Goal: Task Accomplishment & Management: Use online tool/utility

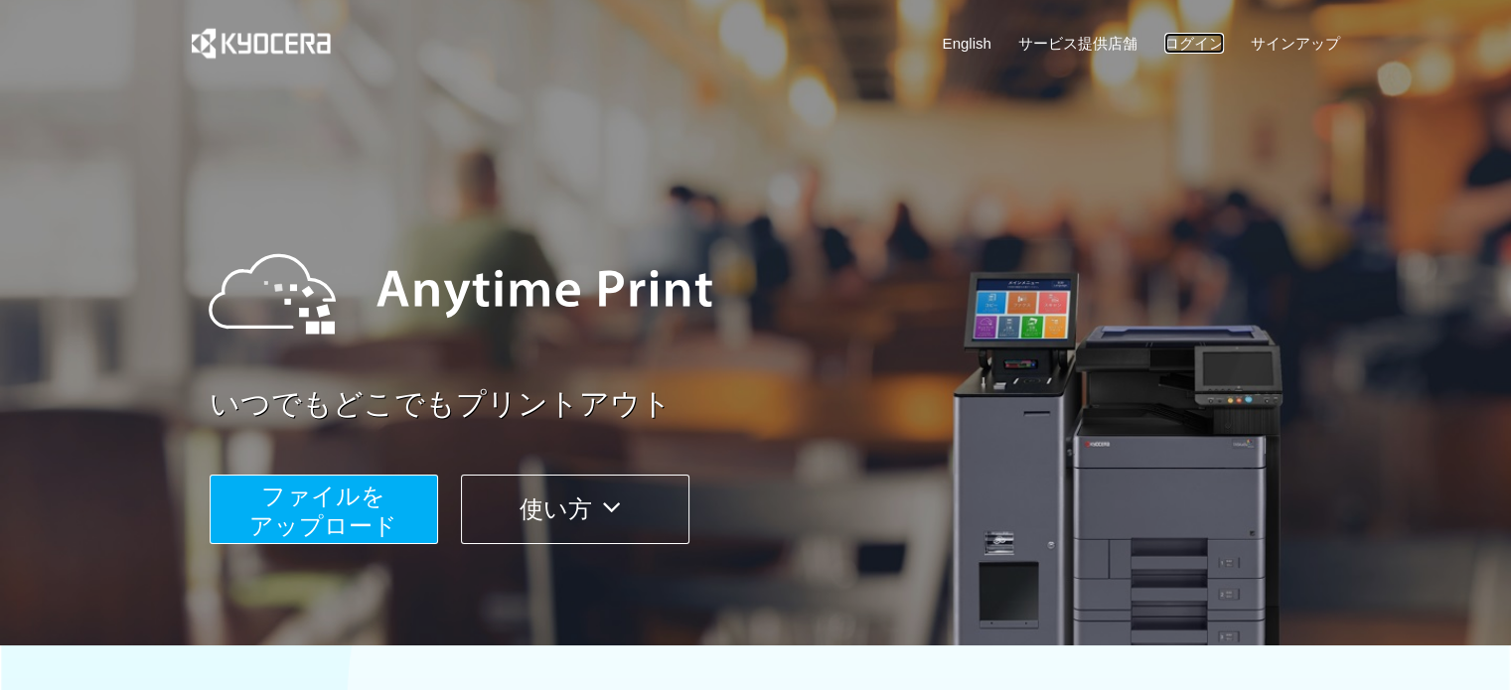
click at [1183, 39] on link "ログイン" at bounding box center [1194, 43] width 60 height 21
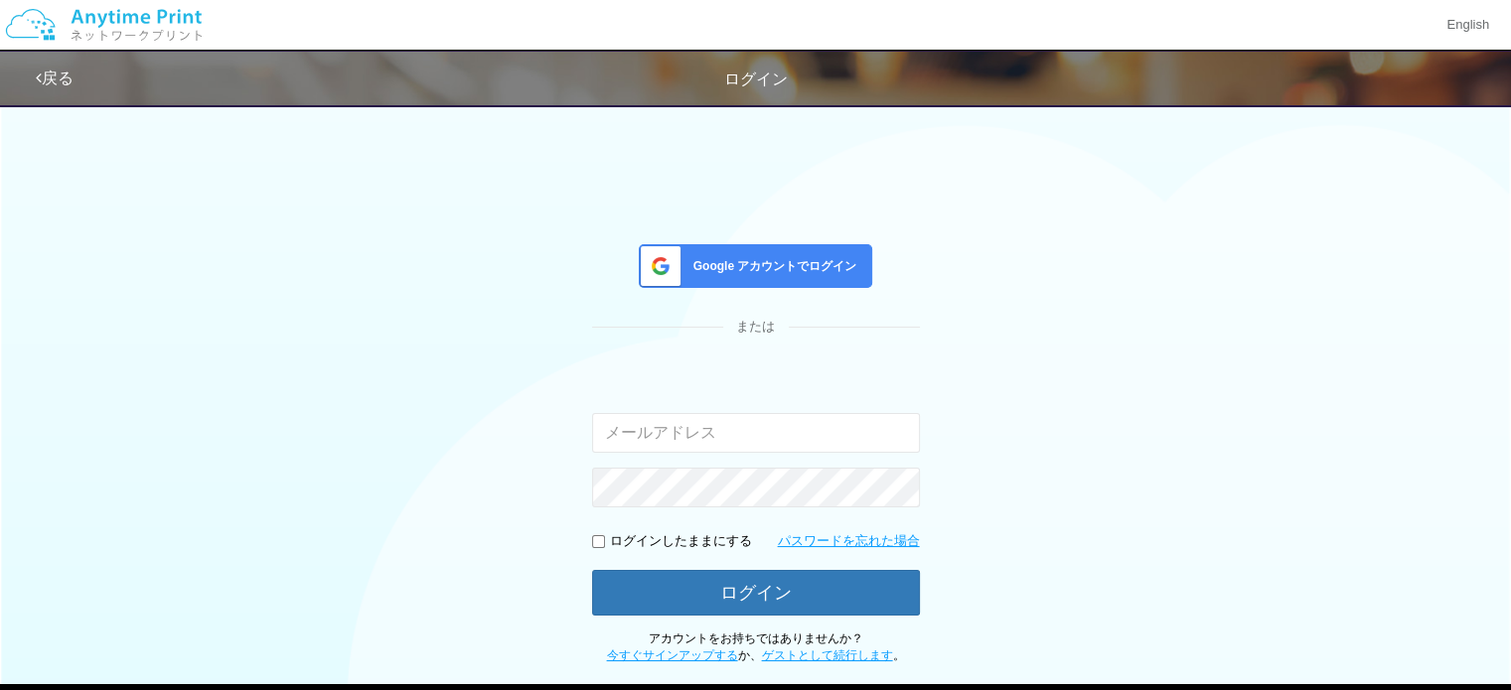
click at [774, 258] on span "Google アカウントでログイン" at bounding box center [771, 266] width 172 height 17
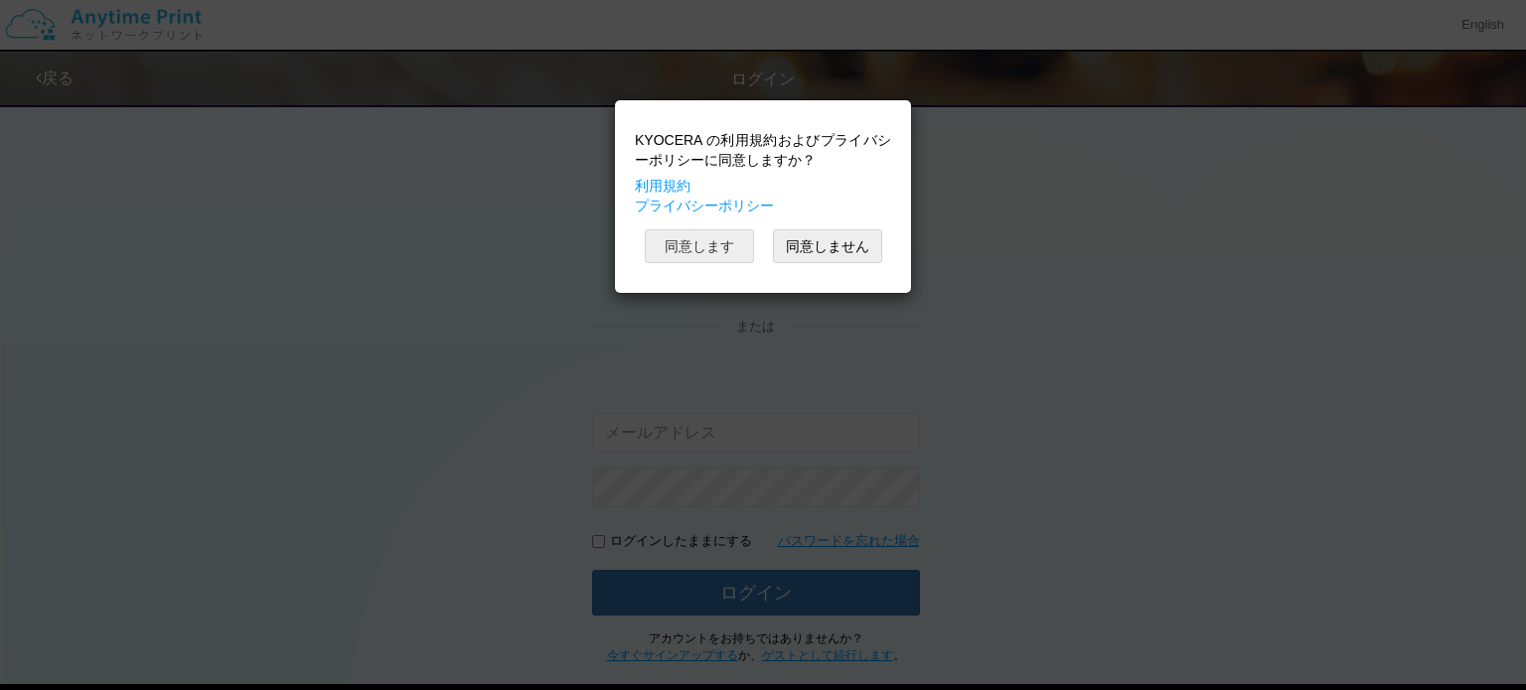
click at [710, 253] on button "同意します" at bounding box center [699, 246] width 109 height 34
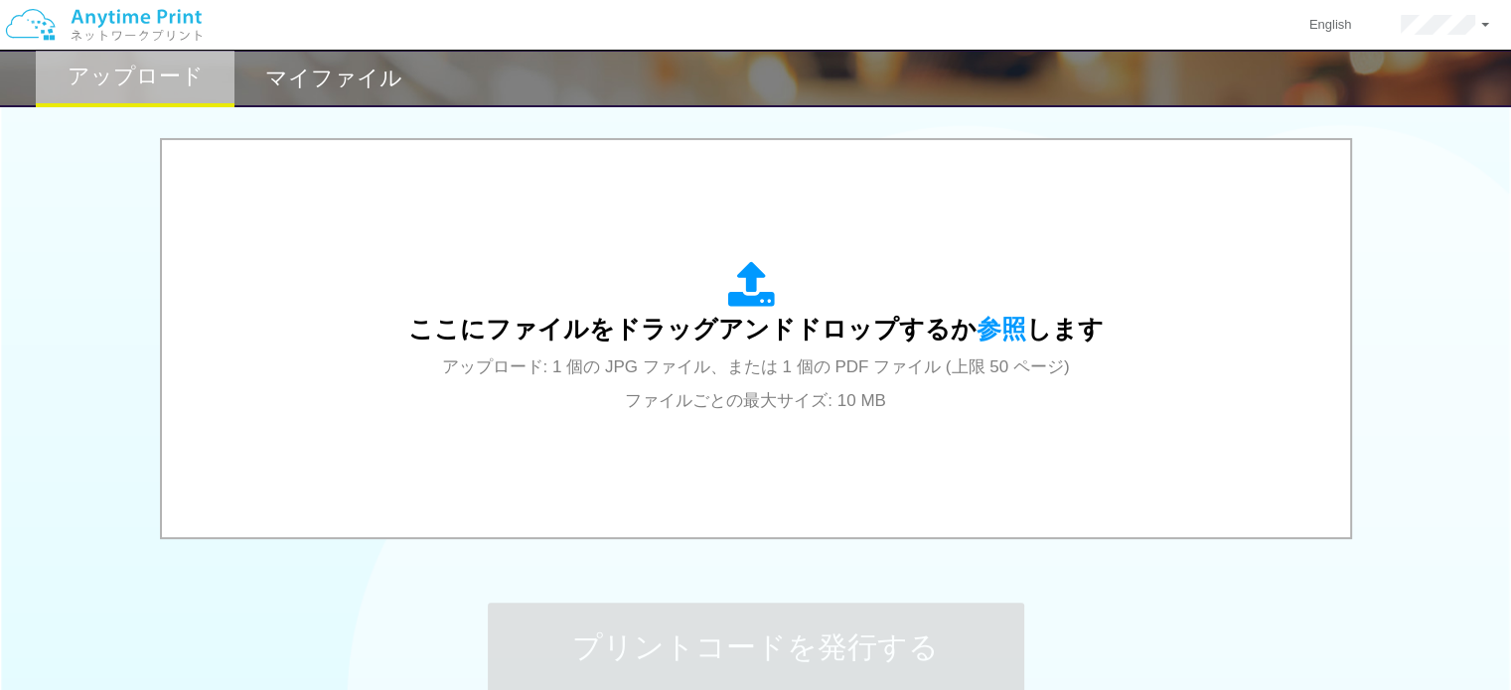
scroll to position [618, 0]
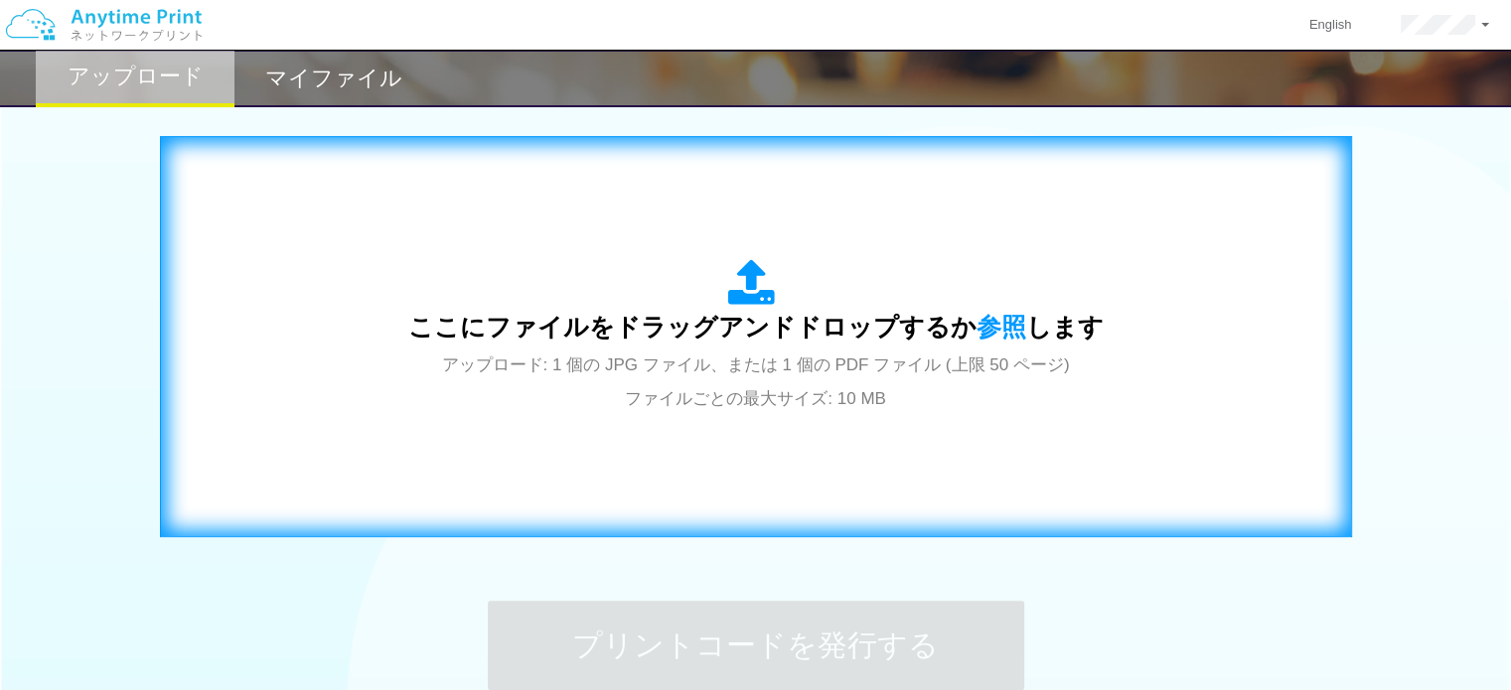
click at [661, 475] on div "ここにファイルをドラッグアンドドロップするか 参照 します アップロード: 1 個の JPG ファイル、または 1 個の PDF ファイル (上限 50 ペー…" at bounding box center [756, 337] width 1150 height 360
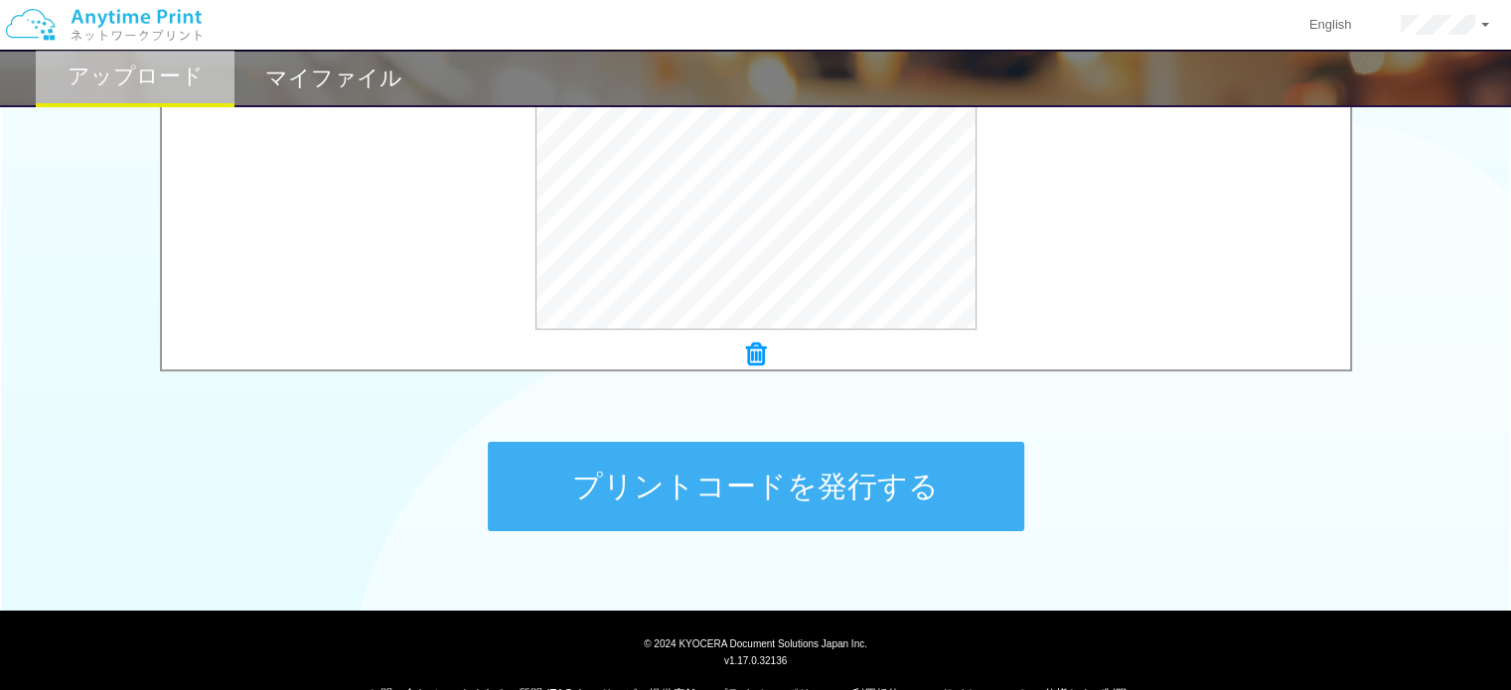
scroll to position [778, 0]
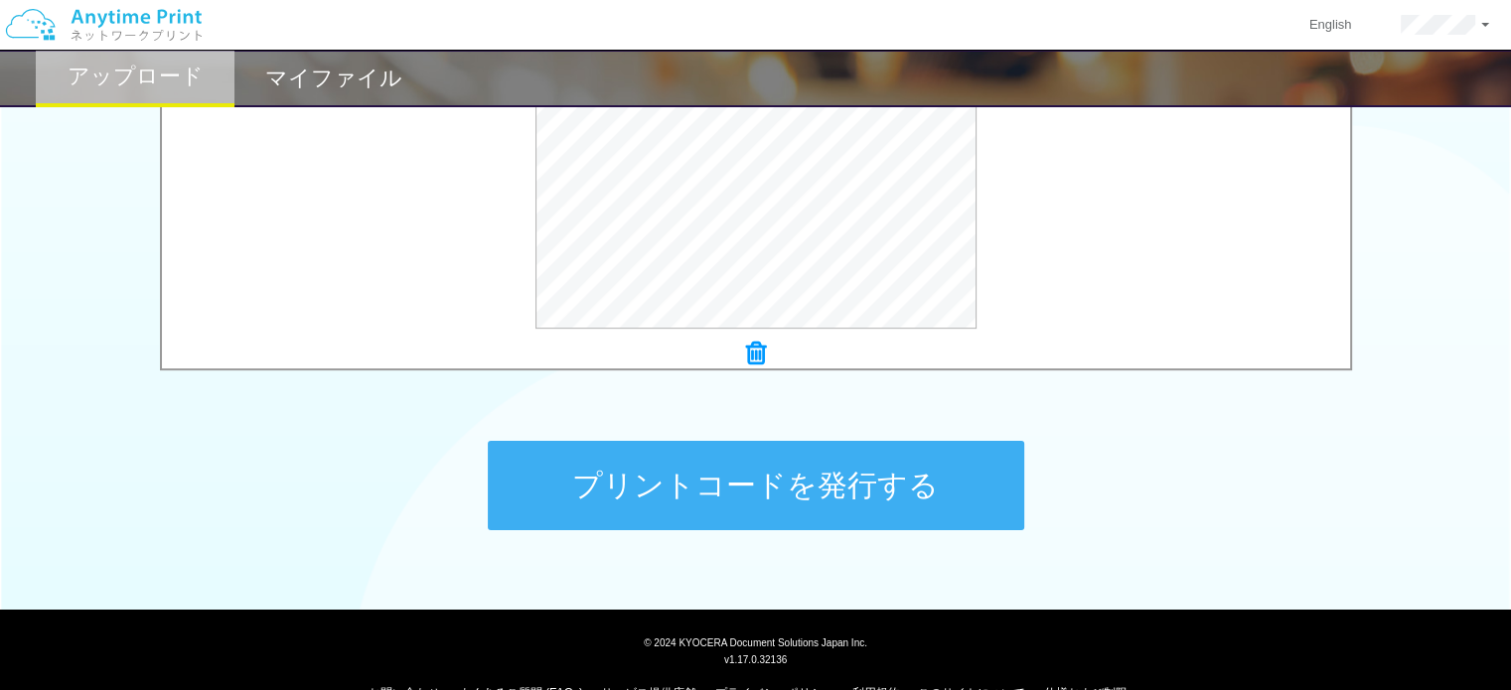
click at [955, 483] on button "プリントコードを発行する" at bounding box center [756, 485] width 536 height 89
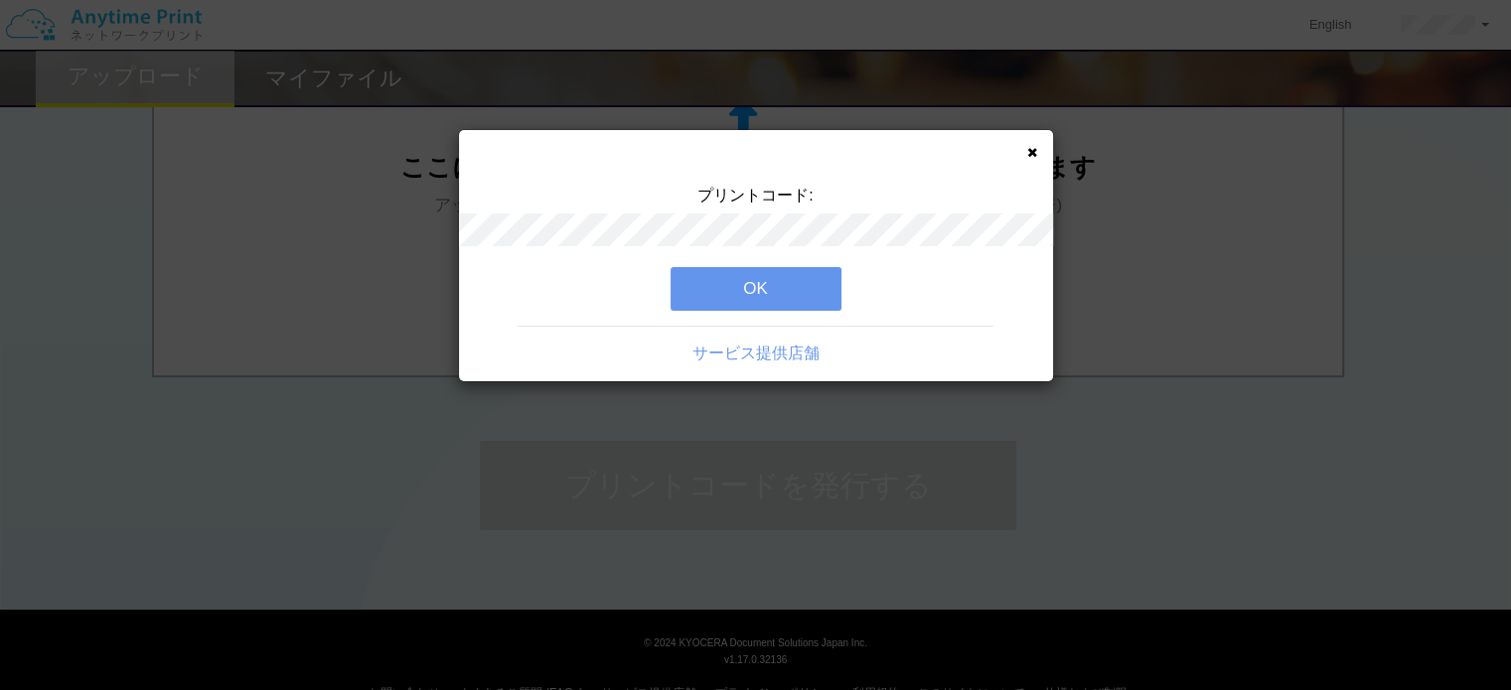
scroll to position [0, 0]
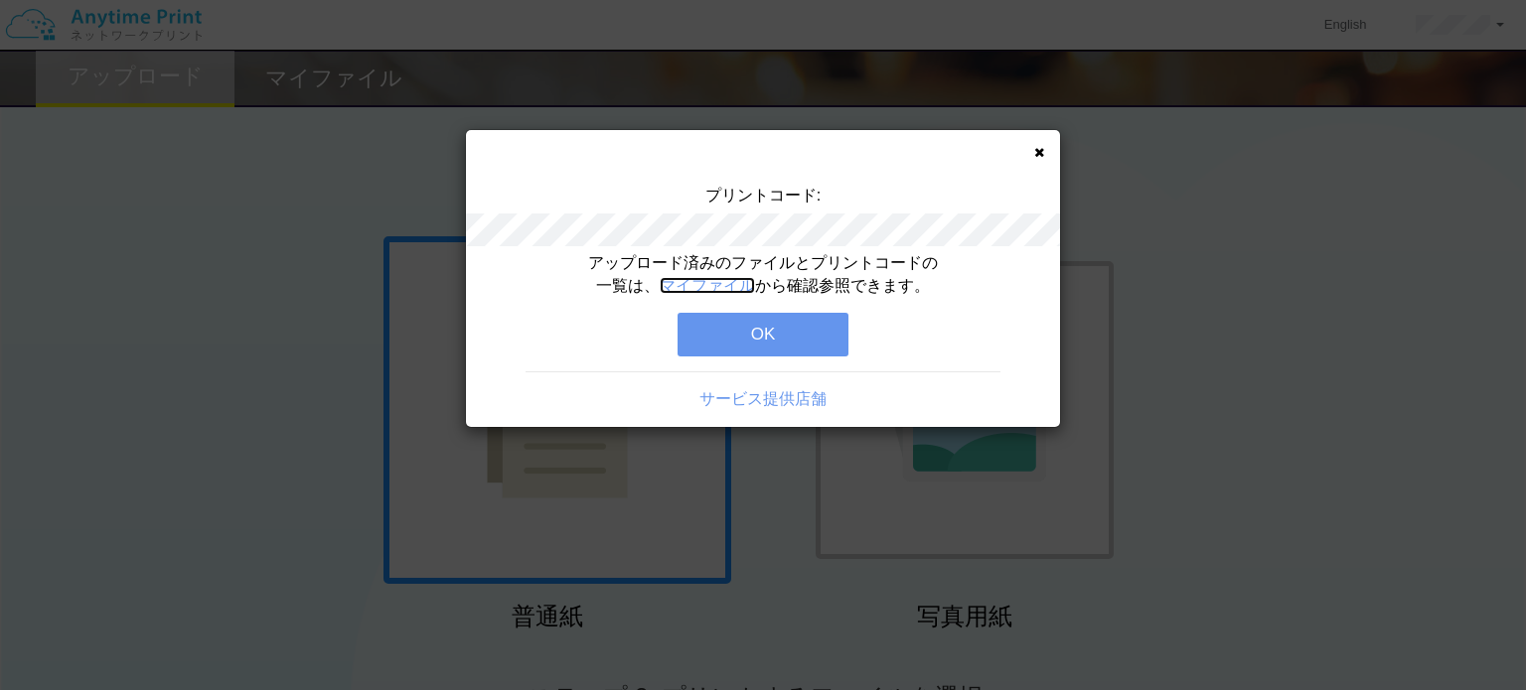
click at [738, 280] on link "マイファイル" at bounding box center [707, 285] width 95 height 17
